Goal: Task Accomplishment & Management: Use online tool/utility

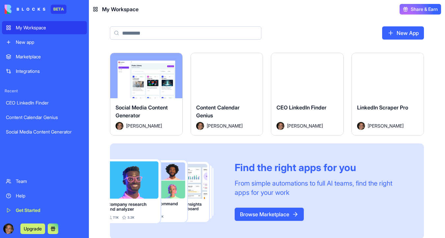
click at [335, 61] on html "BETA My Workspace New app Marketplace Integrations Recent CEO LinkedIn Finder C…" at bounding box center [222, 119] width 445 height 238
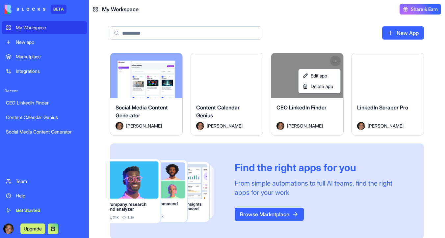
click at [335, 92] on div "Edit app Delete app" at bounding box center [320, 81] width 42 height 24
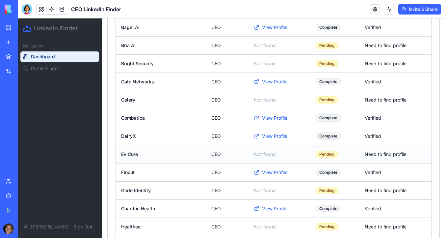
scroll to position [220, 0]
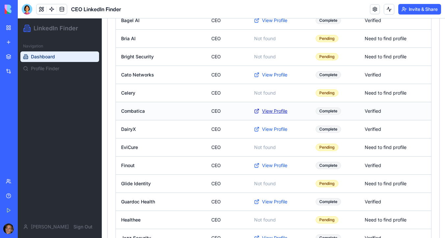
click at [279, 111] on link "View Profile" at bounding box center [279, 111] width 51 height 7
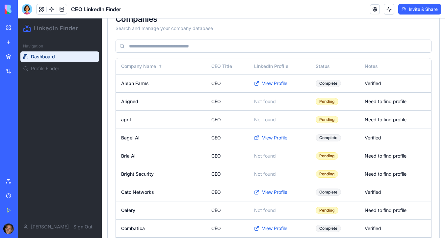
scroll to position [87, 0]
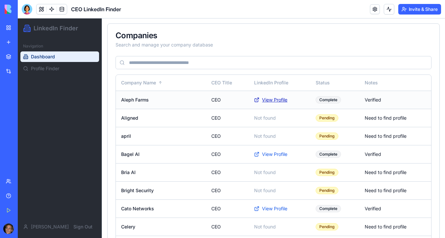
click at [274, 100] on link "View Profile" at bounding box center [279, 99] width 51 height 7
click at [273, 152] on link "View Profile" at bounding box center [279, 154] width 51 height 7
click at [278, 100] on link "View Profile" at bounding box center [279, 99] width 51 height 7
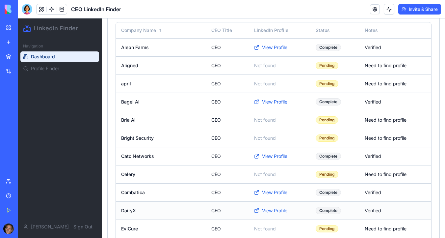
scroll to position [140, 0]
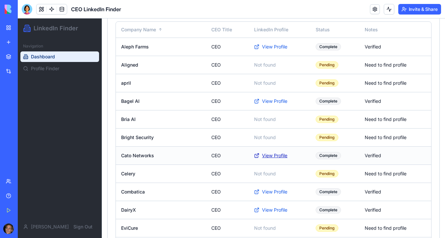
click at [275, 156] on link "View Profile" at bounding box center [279, 155] width 51 height 7
click at [275, 191] on link "View Profile" at bounding box center [279, 191] width 51 height 7
click at [274, 210] on link "View Profile" at bounding box center [279, 209] width 51 height 7
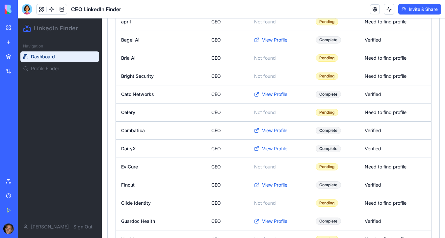
scroll to position [213, 0]
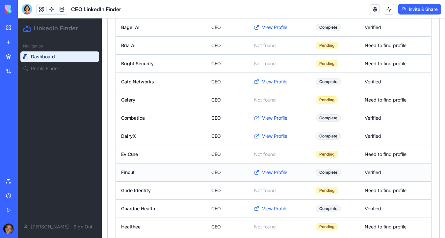
click at [270, 167] on td "View Profile" at bounding box center [279, 172] width 61 height 18
click at [272, 174] on link "View Profile" at bounding box center [279, 172] width 51 height 7
click at [273, 208] on link "View Profile" at bounding box center [279, 208] width 51 height 7
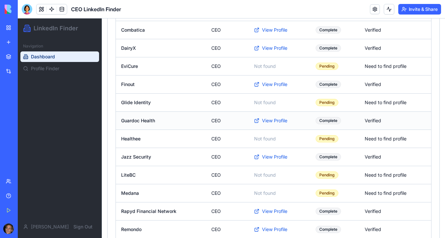
scroll to position [307, 0]
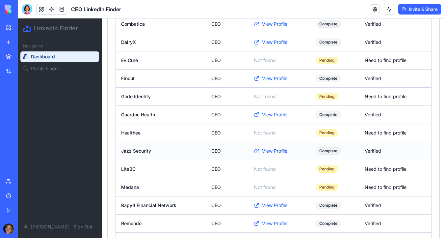
click at [271, 154] on td "View Profile" at bounding box center [279, 151] width 61 height 18
click at [275, 150] on link "View Profile" at bounding box center [279, 150] width 51 height 7
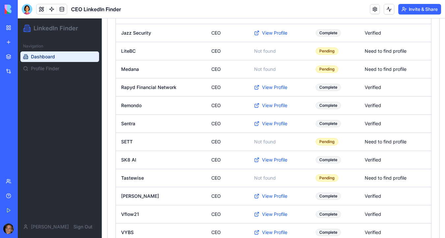
scroll to position [478, 0]
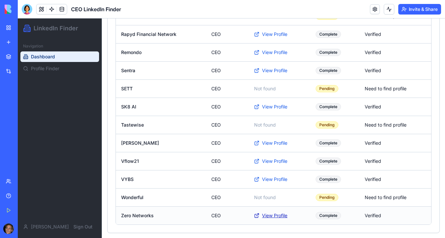
click at [272, 212] on link "View Profile" at bounding box center [279, 215] width 51 height 7
click at [274, 216] on link "View Profile" at bounding box center [279, 215] width 51 height 7
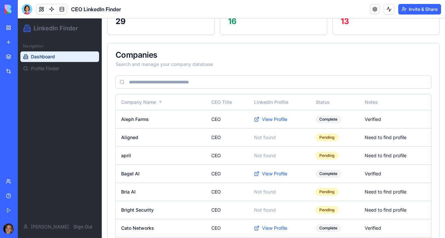
scroll to position [0, 0]
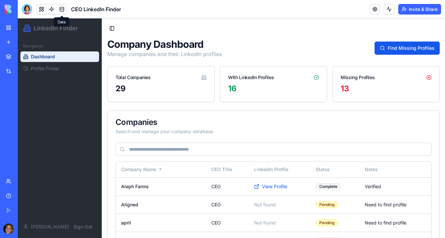
click at [7, 9] on img at bounding box center [25, 9] width 41 height 9
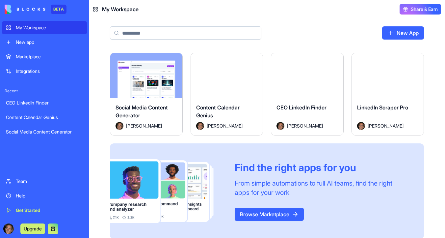
click at [27, 179] on div "Team" at bounding box center [49, 181] width 67 height 7
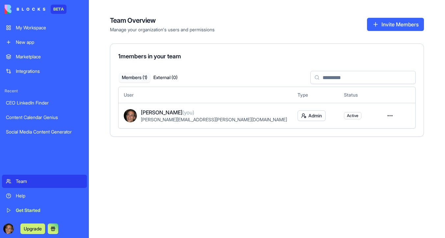
click at [49, 29] on div "My Workspace" at bounding box center [49, 27] width 67 height 7
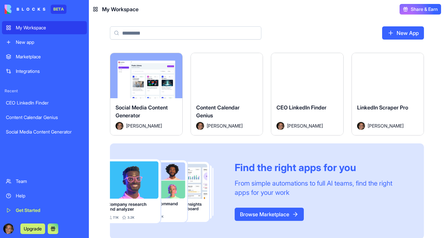
click at [40, 41] on div "New app" at bounding box center [49, 42] width 67 height 7
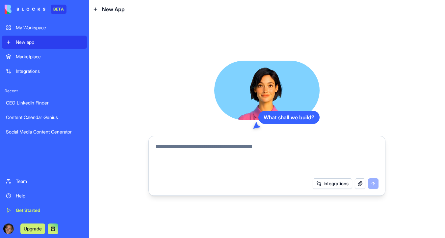
click at [335, 184] on button "Integrations" at bounding box center [333, 183] width 40 height 11
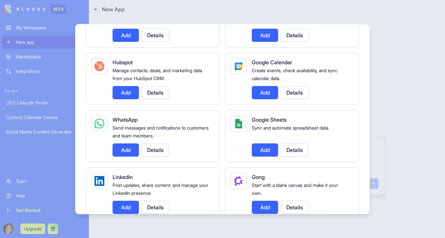
scroll to position [286, 0]
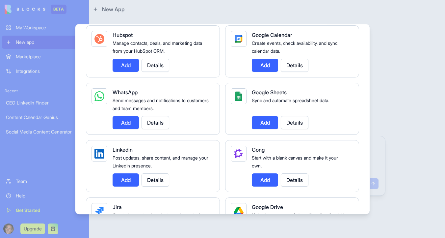
click at [130, 125] on button "Add" at bounding box center [126, 122] width 26 height 13
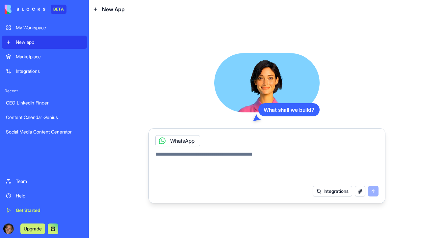
click at [188, 153] on textarea at bounding box center [266, 166] width 223 height 32
type textarea "*"
click at [332, 191] on button "Integrations" at bounding box center [333, 191] width 40 height 11
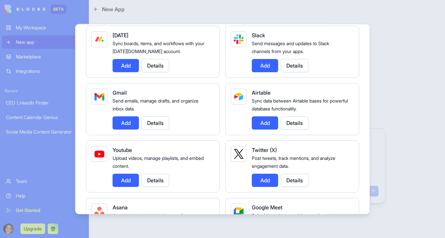
scroll to position [57, 0]
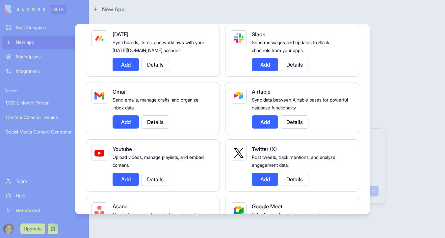
click at [130, 120] on button "Add" at bounding box center [126, 121] width 26 height 13
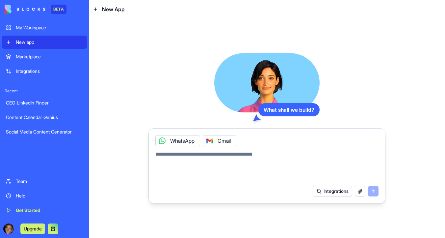
click at [192, 157] on textarea at bounding box center [266, 166] width 223 height 32
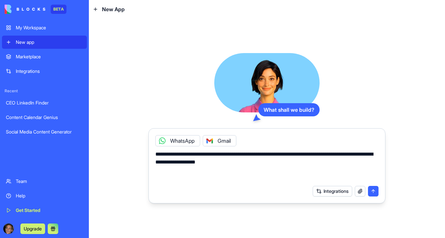
type textarea "**********"
click at [375, 191] on button "submit" at bounding box center [373, 191] width 11 height 11
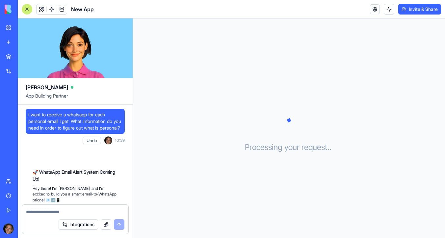
scroll to position [256, 0]
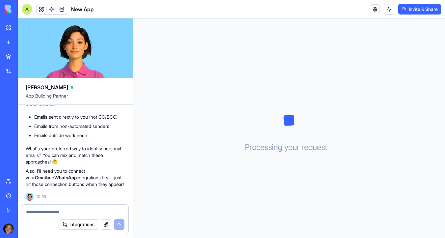
click at [53, 209] on textarea at bounding box center [75, 211] width 98 height 7
type textarea "*"
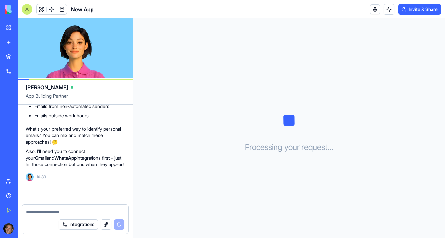
scroll to position [281, 0]
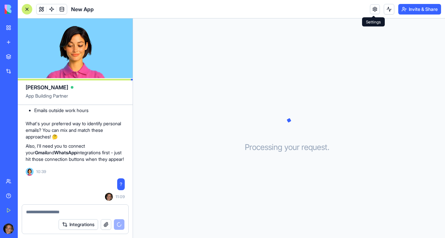
click at [372, 9] on link at bounding box center [375, 9] width 10 height 10
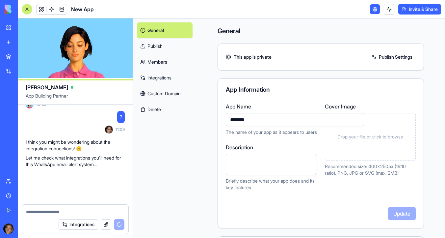
scroll to position [434, 0]
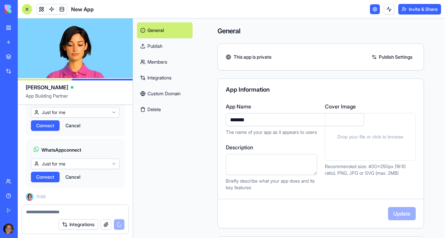
click at [376, 8] on link at bounding box center [375, 9] width 10 height 10
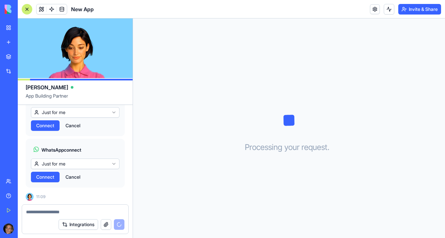
click at [376, 8] on link at bounding box center [375, 9] width 10 height 10
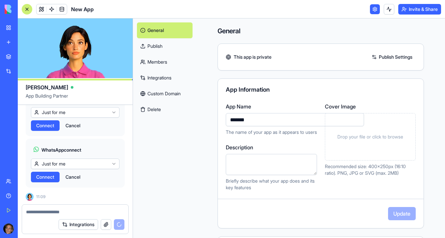
click at [170, 78] on link "Integrations" at bounding box center [165, 78] width 56 height 16
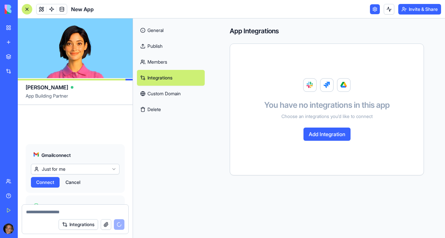
scroll to position [510, 0]
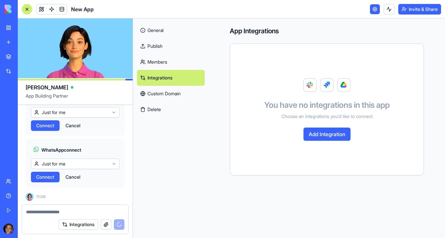
click at [327, 135] on button "Add Integration" at bounding box center [326, 133] width 47 height 13
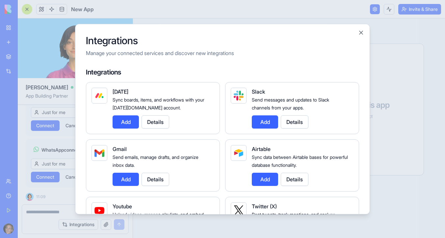
click at [129, 179] on button "Add" at bounding box center [126, 178] width 26 height 13
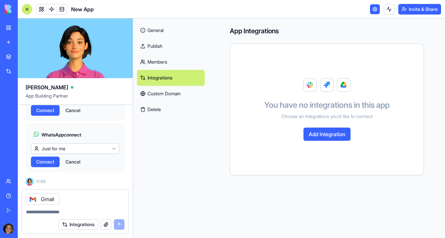
click at [324, 134] on button "Add Integration" at bounding box center [326, 133] width 47 height 13
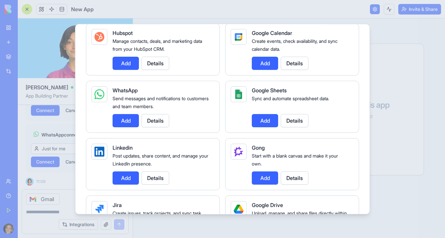
scroll to position [331, 0]
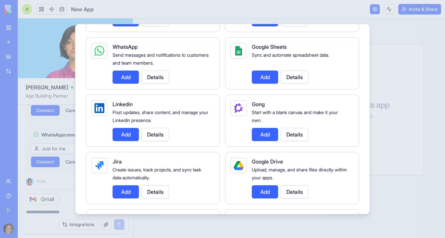
click at [128, 79] on button "Add" at bounding box center [126, 76] width 26 height 13
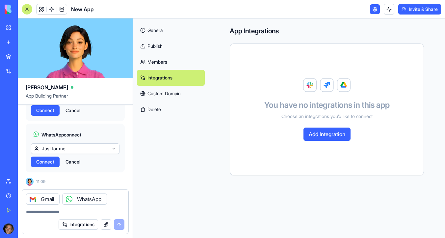
click at [327, 135] on button "Add Integration" at bounding box center [326, 133] width 47 height 13
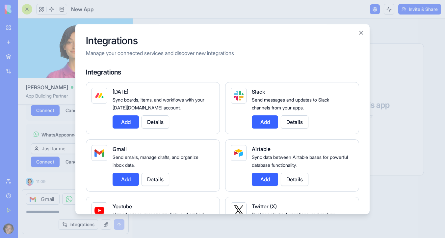
click at [132, 183] on button "Add" at bounding box center [126, 178] width 26 height 13
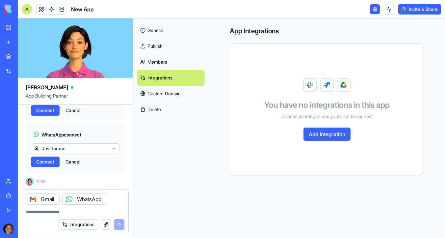
click at [311, 86] on img at bounding box center [326, 85] width 47 height 14
click at [332, 86] on img at bounding box center [326, 85] width 47 height 14
click at [353, 83] on div "You have no integrations in this app Choose an integrations you’d like to conne…" at bounding box center [327, 109] width 178 height 115
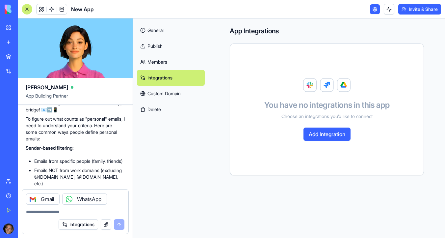
scroll to position [0, 0]
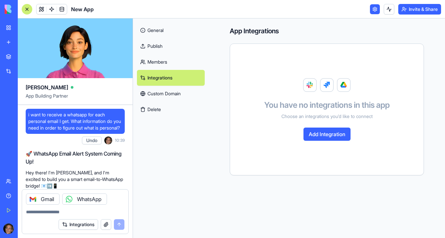
click at [82, 212] on textarea at bounding box center [75, 211] width 98 height 7
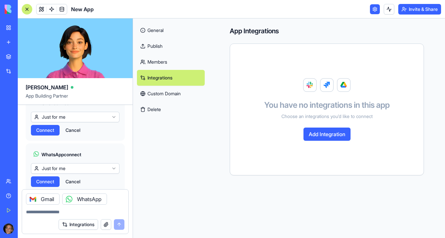
scroll to position [471, 0]
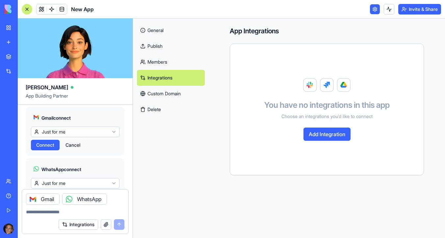
click at [50, 148] on span "Connect" at bounding box center [45, 145] width 18 height 7
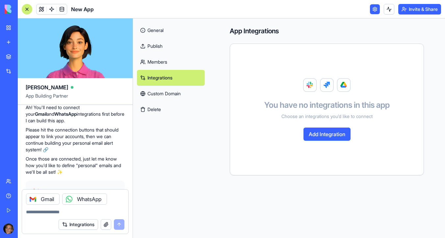
scroll to position [394, 0]
